Goal: Transaction & Acquisition: Obtain resource

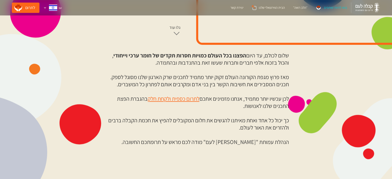
scroll to position [180, 0]
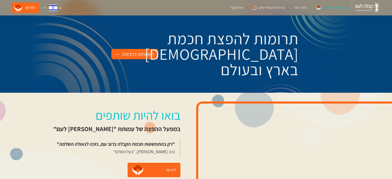
click at [132, 55] on div "השתתפו בתרומה ←" at bounding box center [134, 54] width 39 height 8
click at [334, 8] on div "בואו להיות שותפים" at bounding box center [335, 7] width 23 height 5
